Goal: Find specific page/section: Find specific page/section

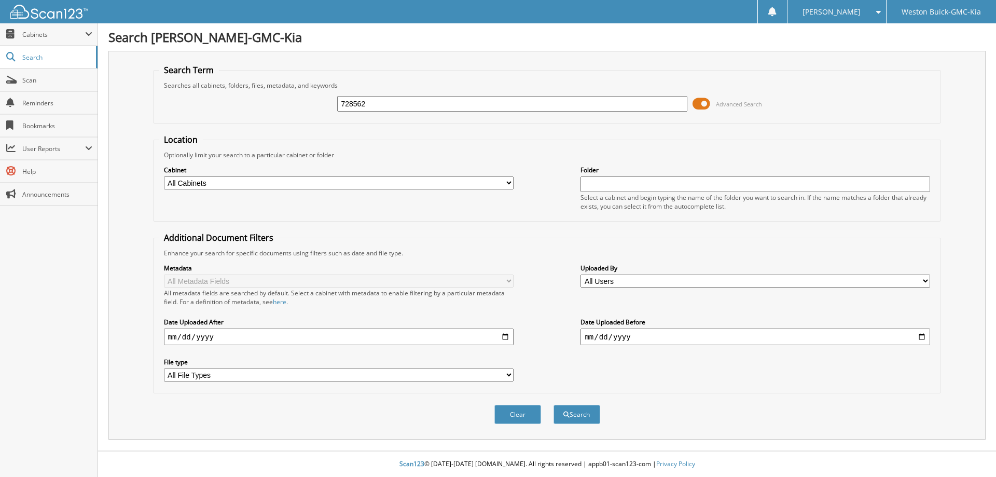
type input "728562"
click at [554, 405] on button "Search" at bounding box center [577, 414] width 47 height 19
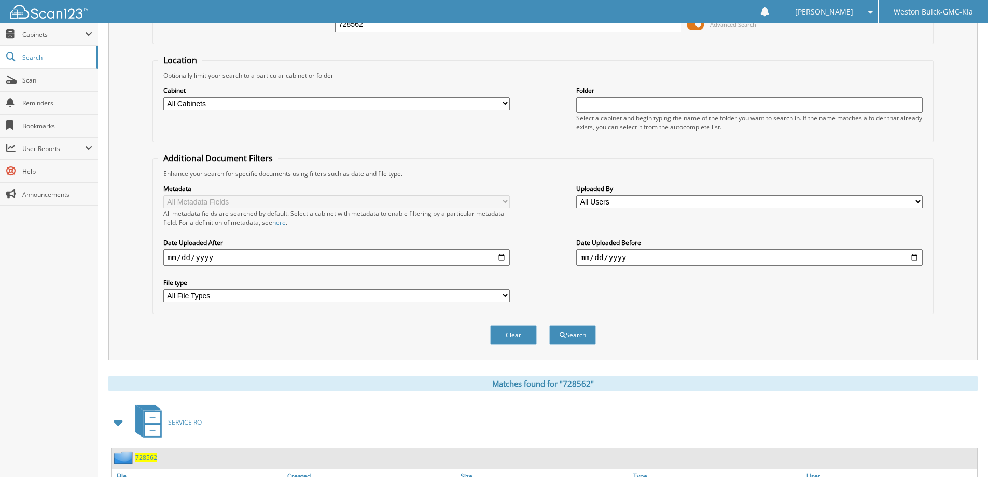
scroll to position [167, 0]
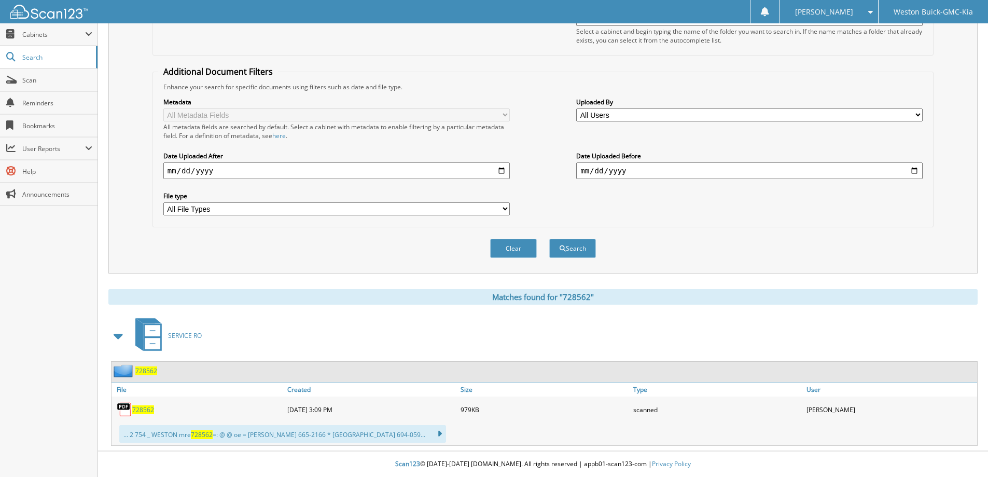
click at [145, 408] on span "728562" at bounding box center [143, 409] width 22 height 9
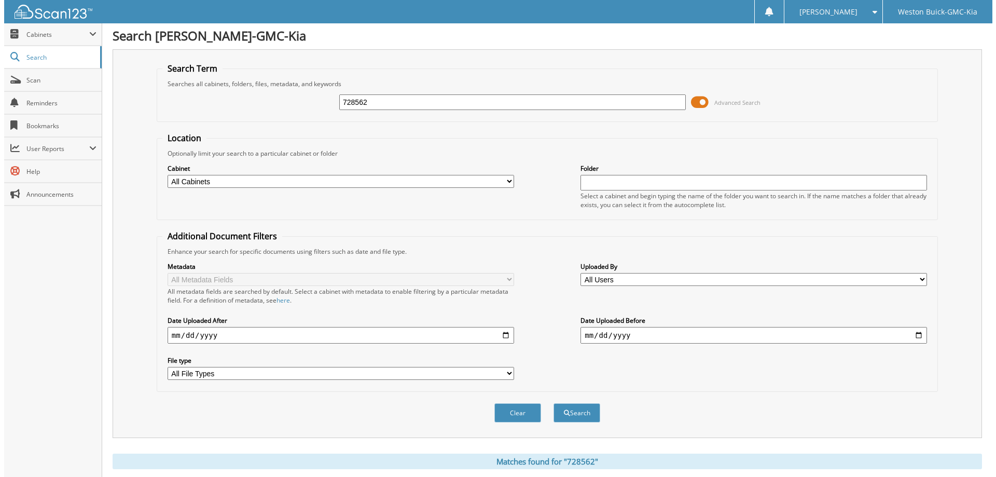
scroll to position [0, 0]
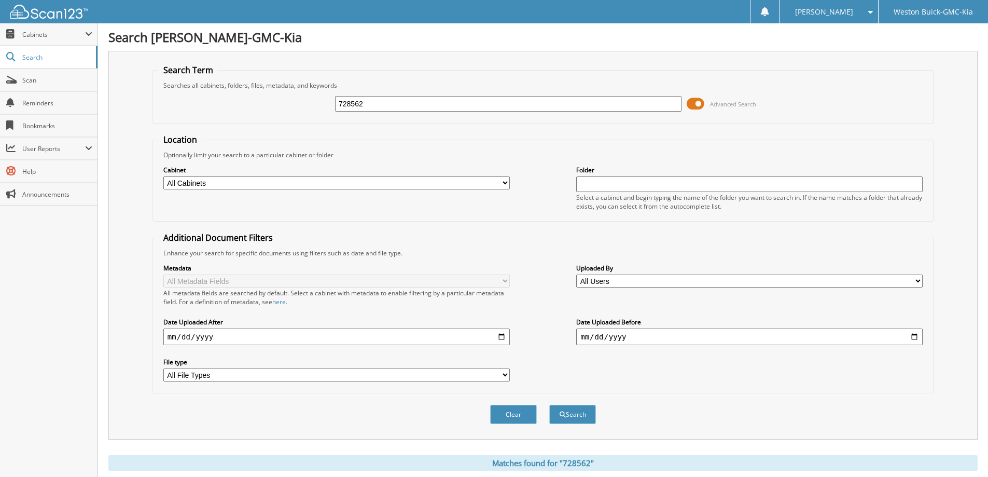
click at [697, 103] on span at bounding box center [696, 104] width 18 height 16
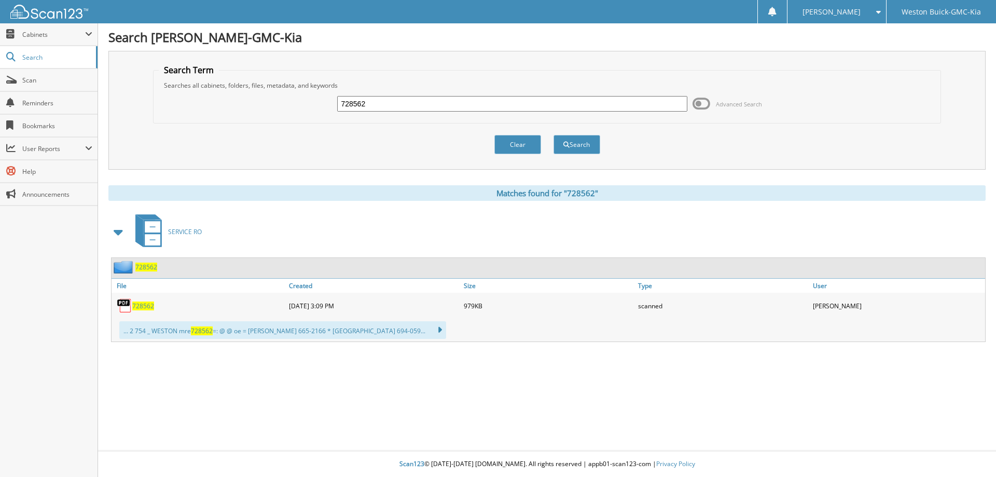
click at [430, 104] on input "728562" at bounding box center [512, 104] width 350 height 16
type input "122057"
click at [554, 135] on button "Search" at bounding box center [577, 144] width 47 height 19
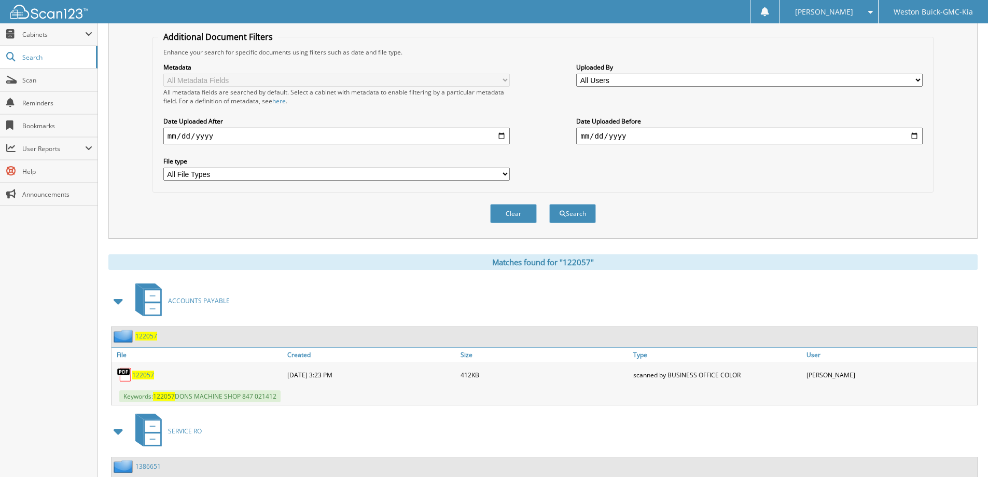
scroll to position [208, 0]
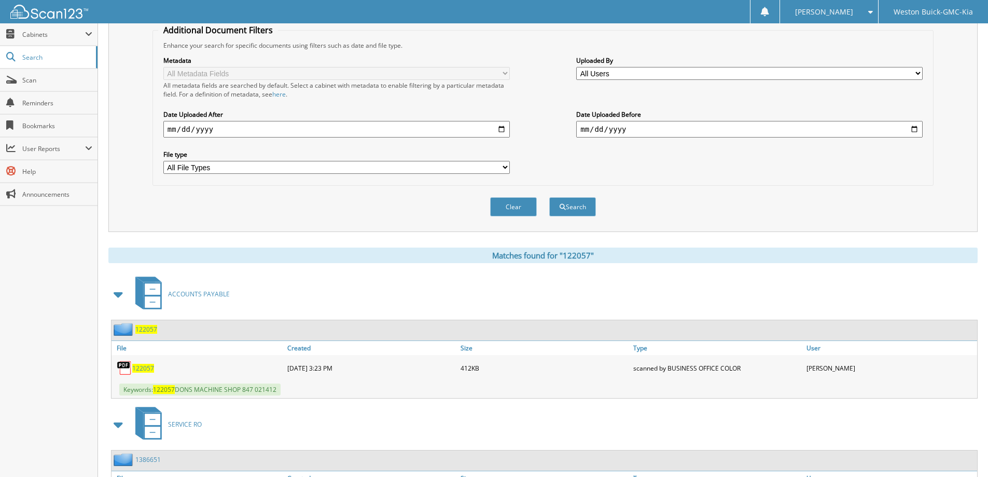
click at [146, 368] on span "122057" at bounding box center [143, 368] width 22 height 9
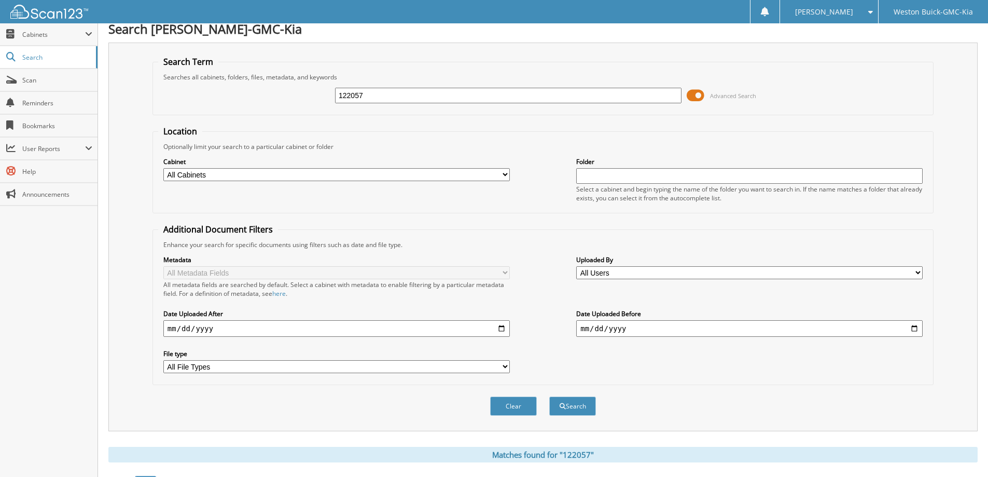
scroll to position [0, 0]
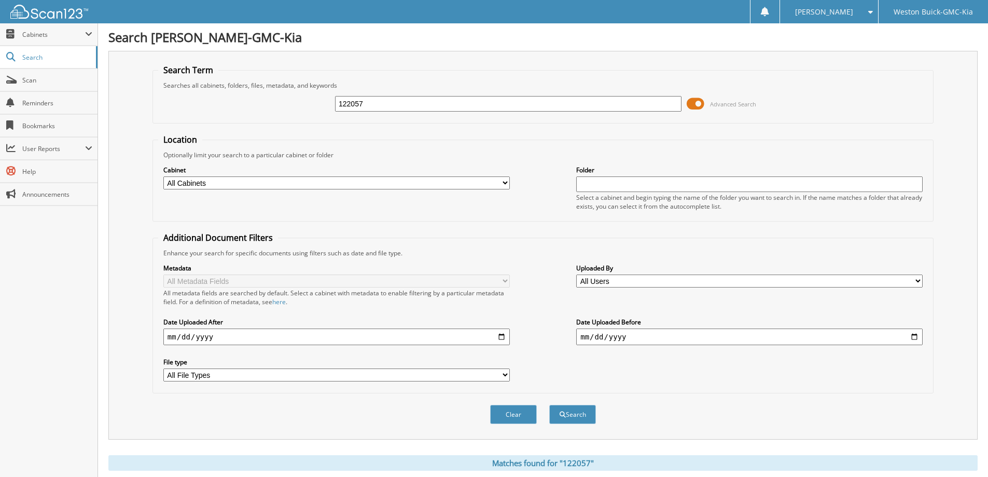
click at [484, 103] on input "122057" at bounding box center [508, 104] width 347 height 16
type input "728616"
click at [549, 405] on button "Search" at bounding box center [572, 414] width 47 height 19
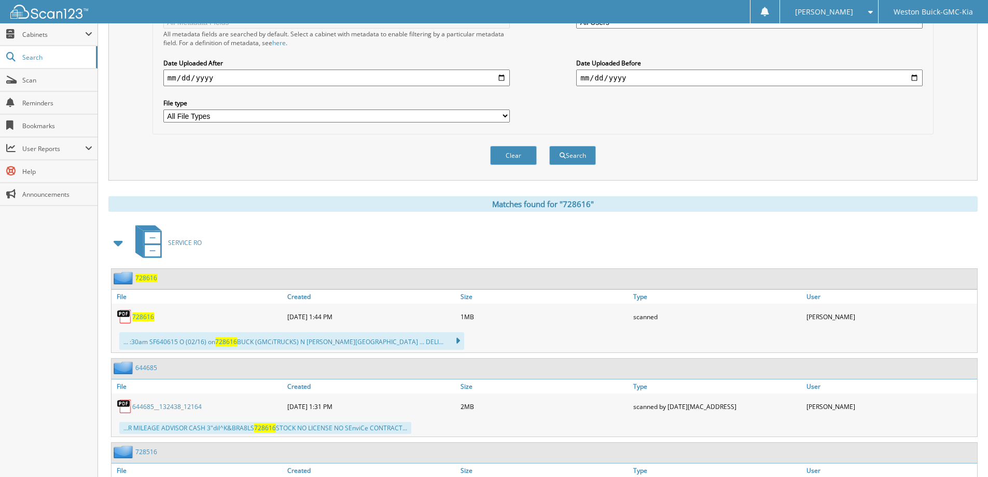
scroll to position [259, 0]
click at [145, 316] on span "728616" at bounding box center [143, 316] width 22 height 9
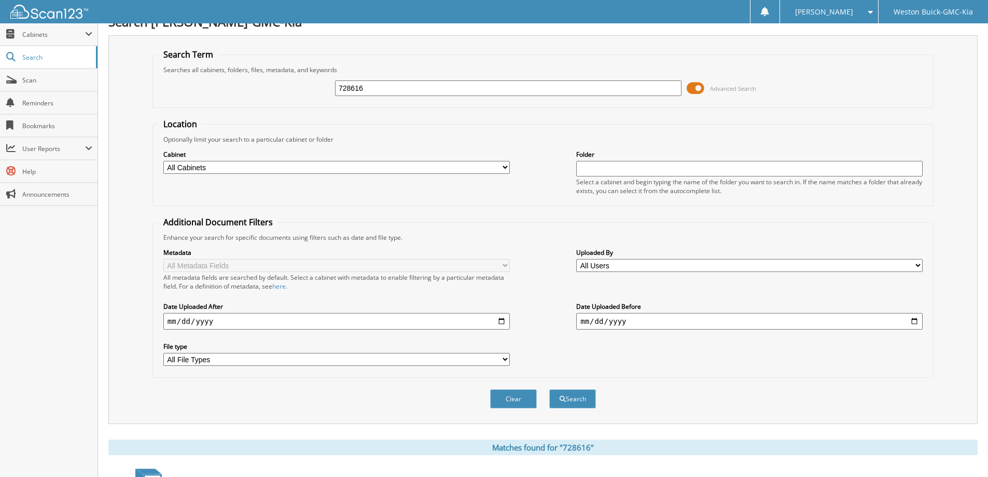
scroll to position [0, 0]
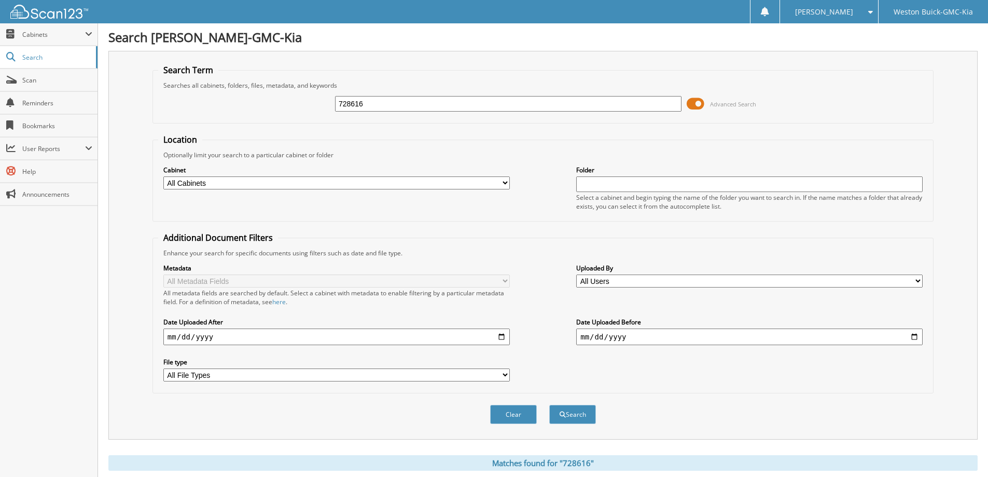
click at [696, 104] on span at bounding box center [696, 104] width 18 height 16
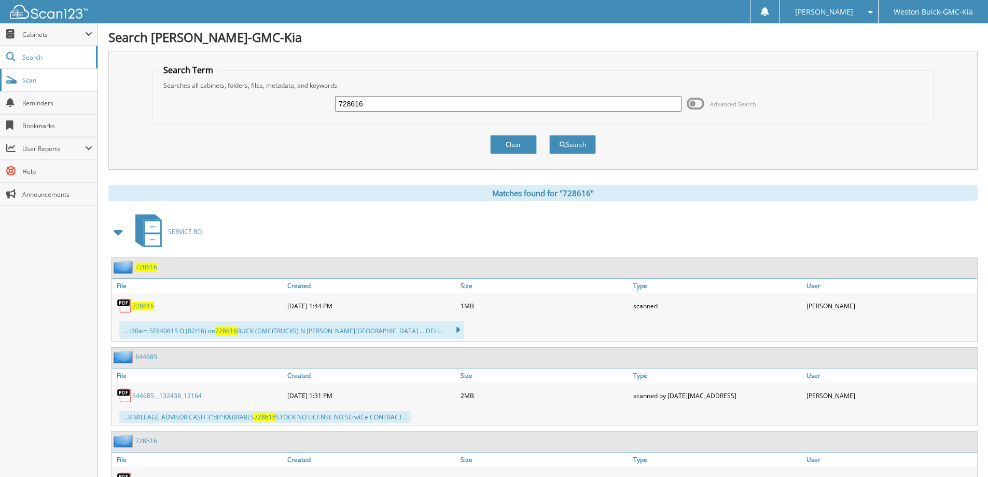
click at [90, 78] on span "Scan" at bounding box center [57, 80] width 70 height 9
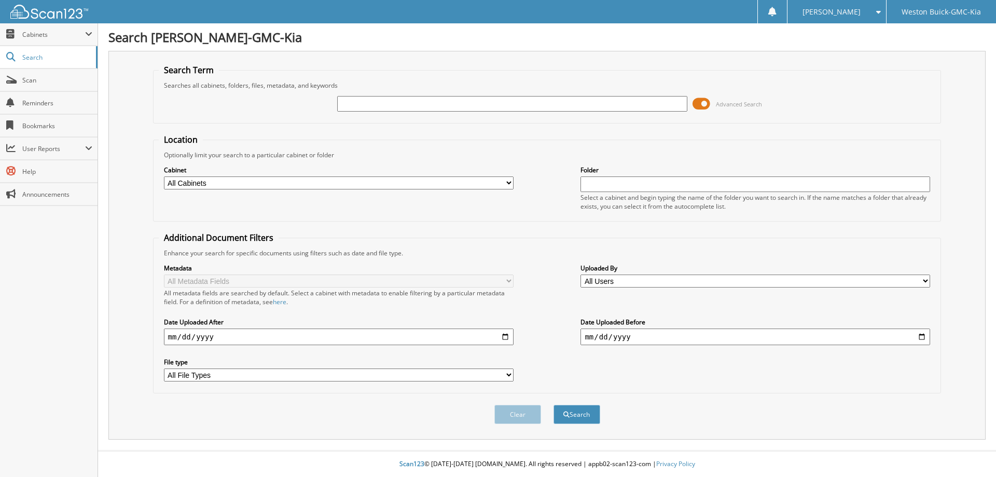
click at [544, 107] on input "text" at bounding box center [512, 104] width 350 height 16
type input "728809"
click at [554, 405] on button "Search" at bounding box center [577, 414] width 47 height 19
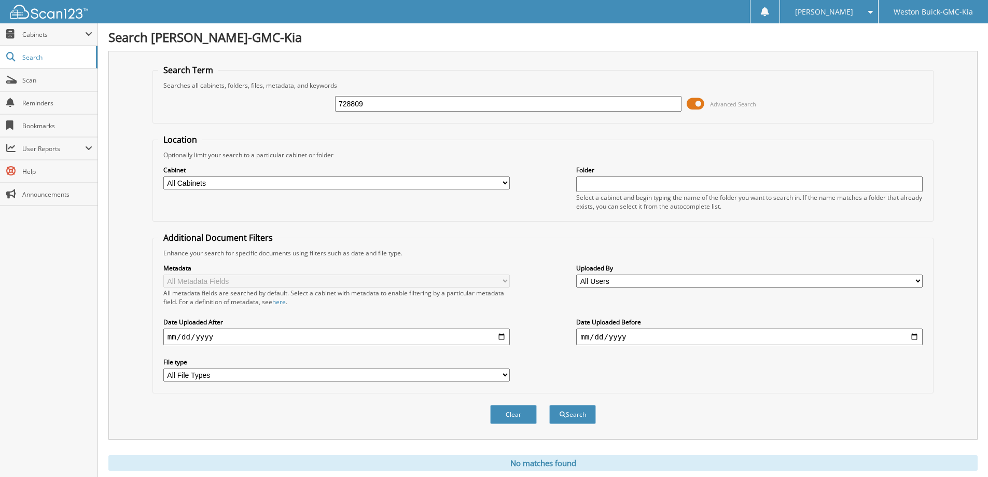
click at [700, 102] on span at bounding box center [696, 104] width 18 height 16
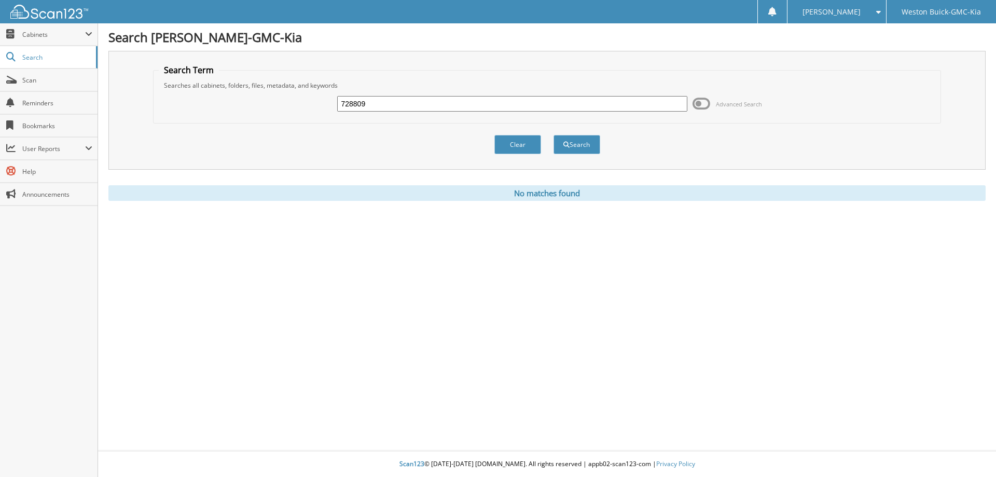
click at [423, 104] on input "728809" at bounding box center [512, 104] width 350 height 16
type input "7"
type input "690990"
click at [554, 135] on button "Search" at bounding box center [577, 144] width 47 height 19
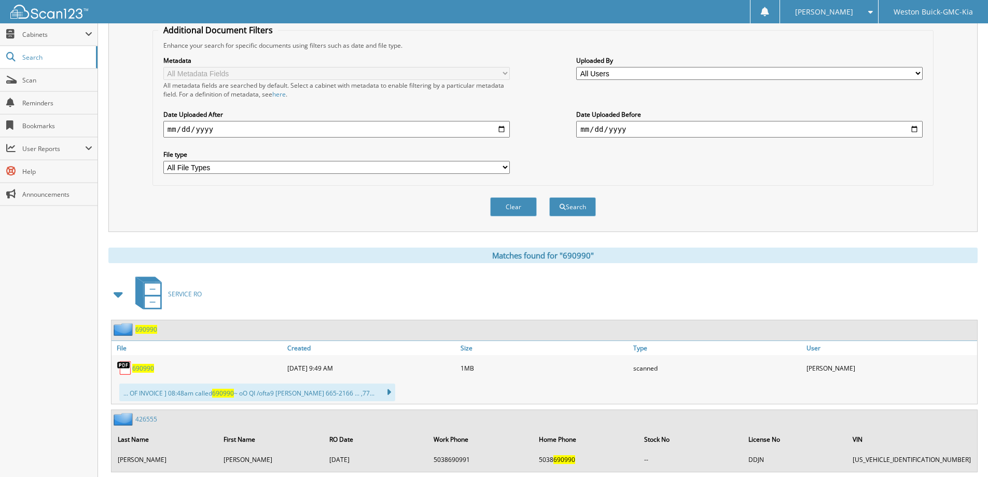
scroll to position [311, 0]
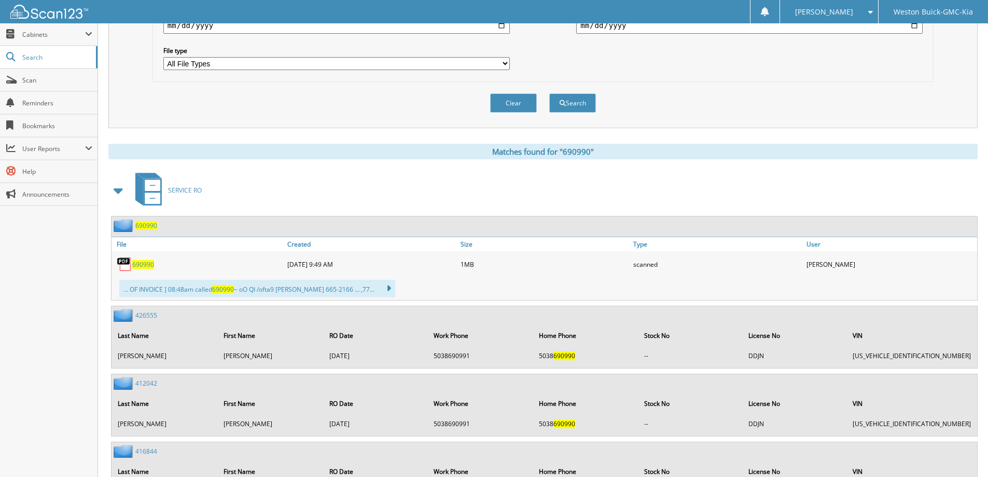
click at [151, 266] on span "690990" at bounding box center [143, 264] width 22 height 9
click at [151, 265] on span "690990" at bounding box center [143, 264] width 22 height 9
